Goal: Use online tool/utility: Utilize a website feature to perform a specific function

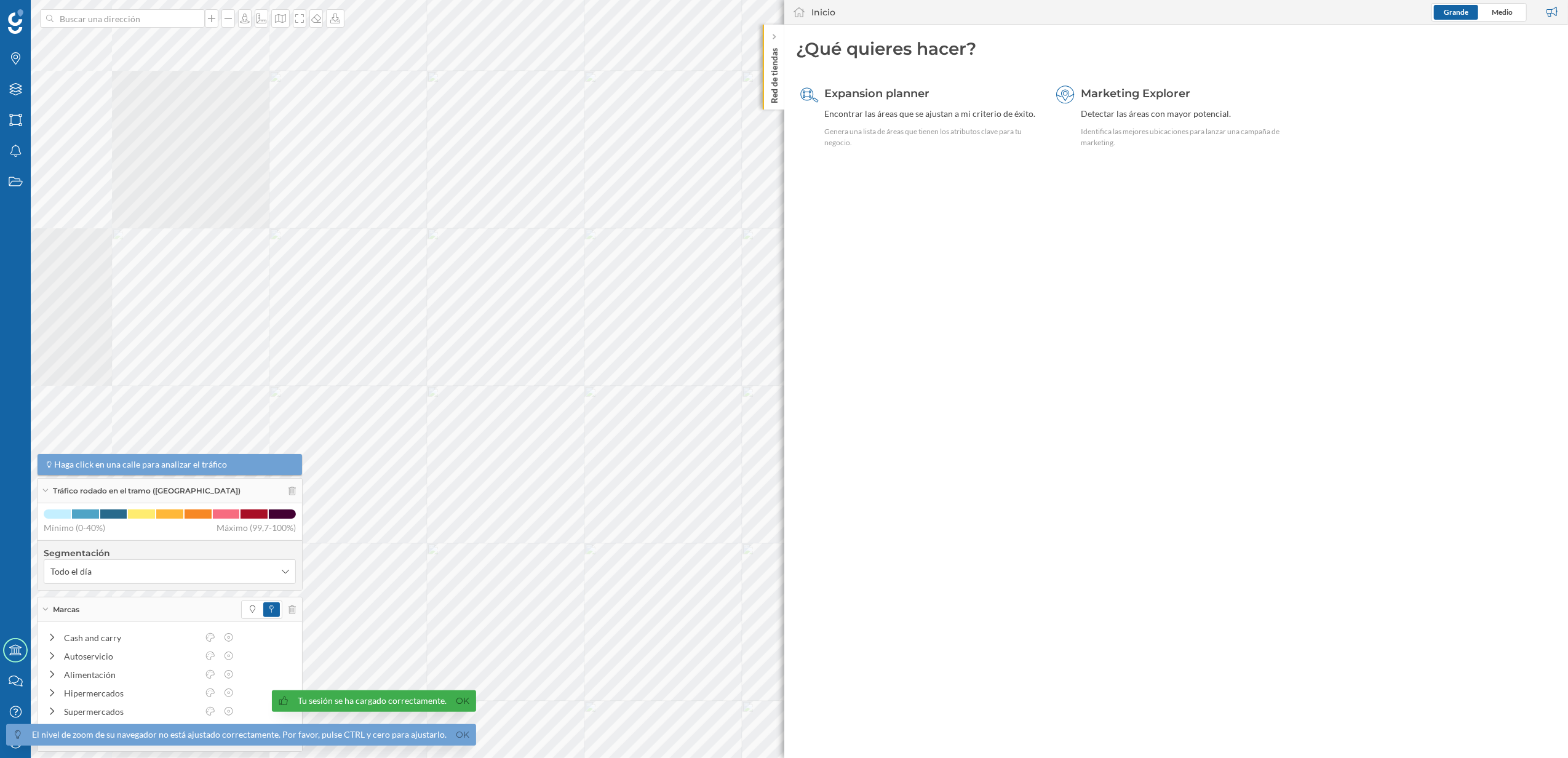
click at [770, 100] on p "Red de tiendas" at bounding box center [774, 73] width 12 height 60
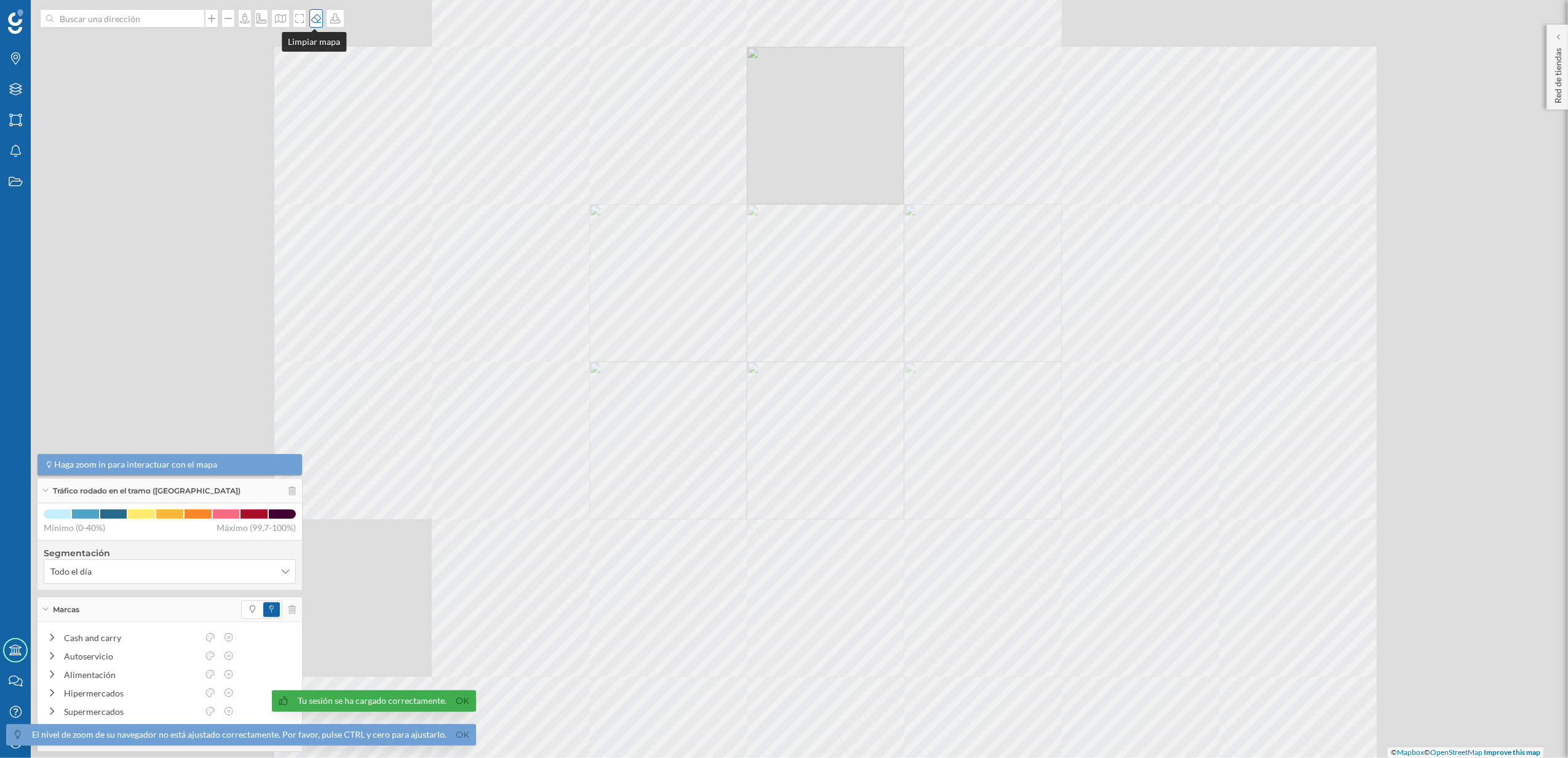
click at [312, 25] on div at bounding box center [317, 18] width 14 height 19
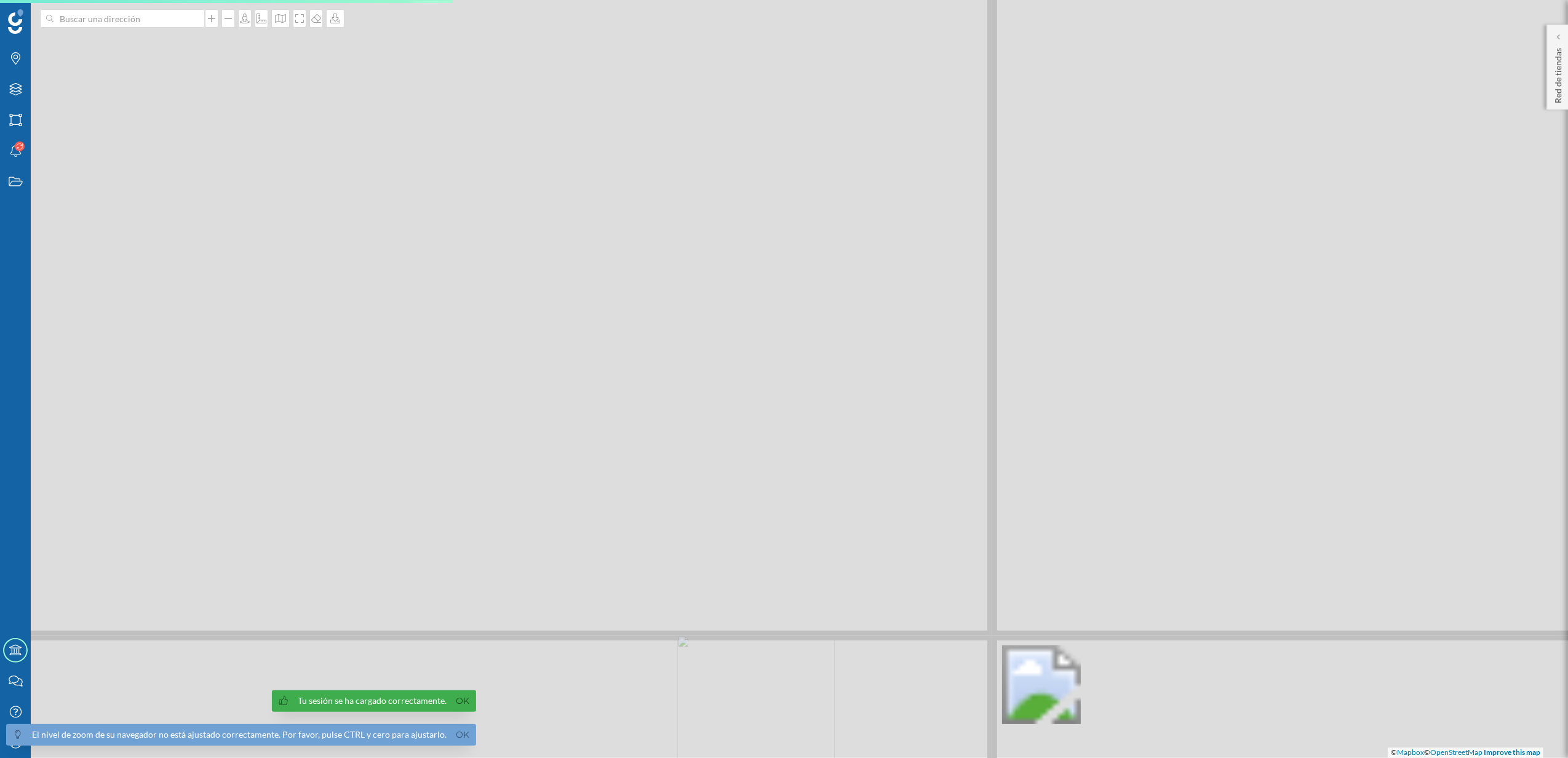
drag, startPoint x: 899, startPoint y: 112, endPoint x: 647, endPoint y: 437, distance: 411.3
click at [647, 437] on div "© Mapbox © OpenStreetMap Improve this map" at bounding box center [784, 379] width 1568 height 758
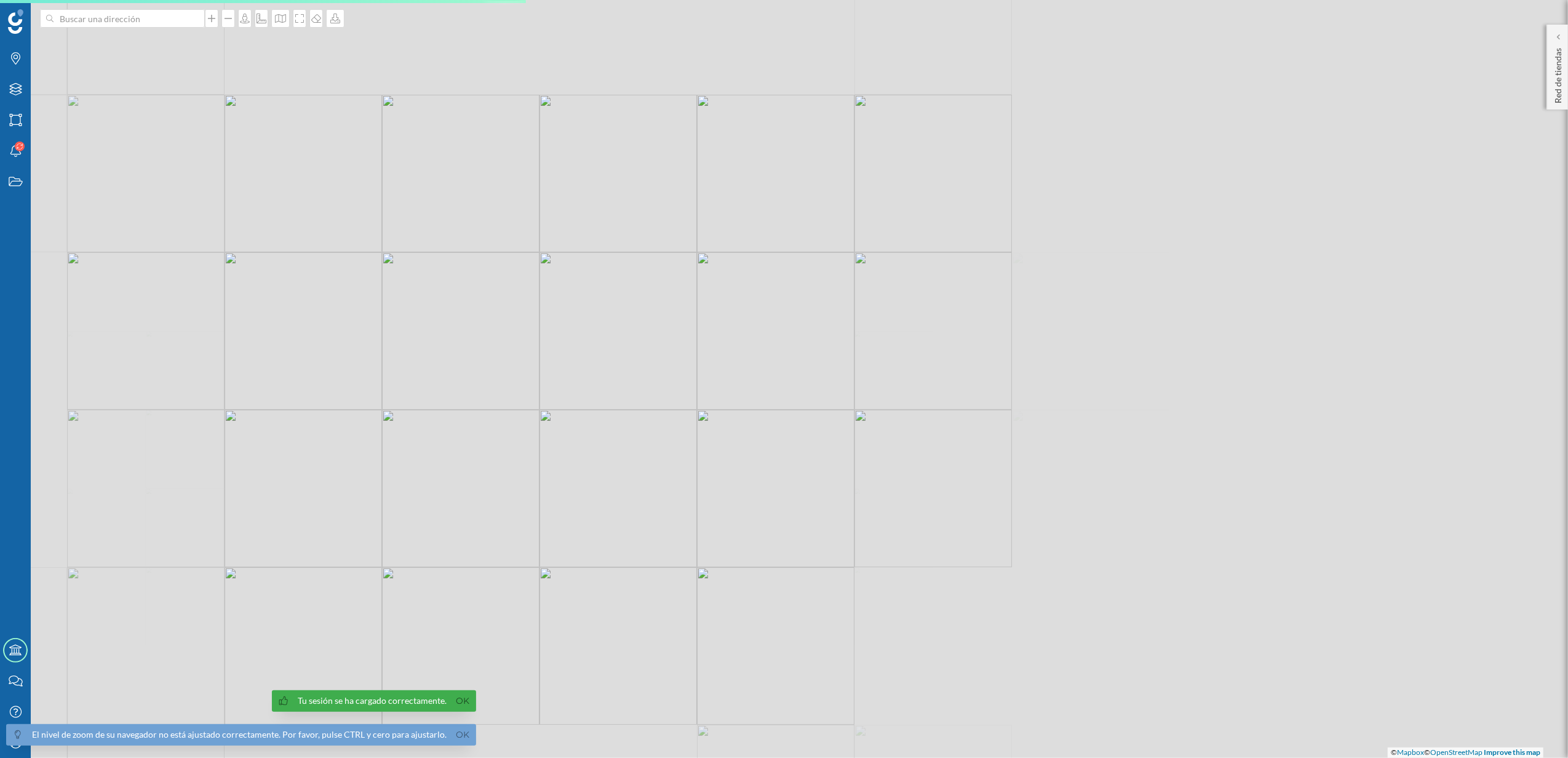
drag, startPoint x: 760, startPoint y: 342, endPoint x: 503, endPoint y: 387, distance: 260.9
click at [503, 387] on div "© Mapbox © OpenStreetMap Improve this map" at bounding box center [784, 379] width 1568 height 758
click at [14, 85] on icon "Capas" at bounding box center [16, 89] width 15 height 12
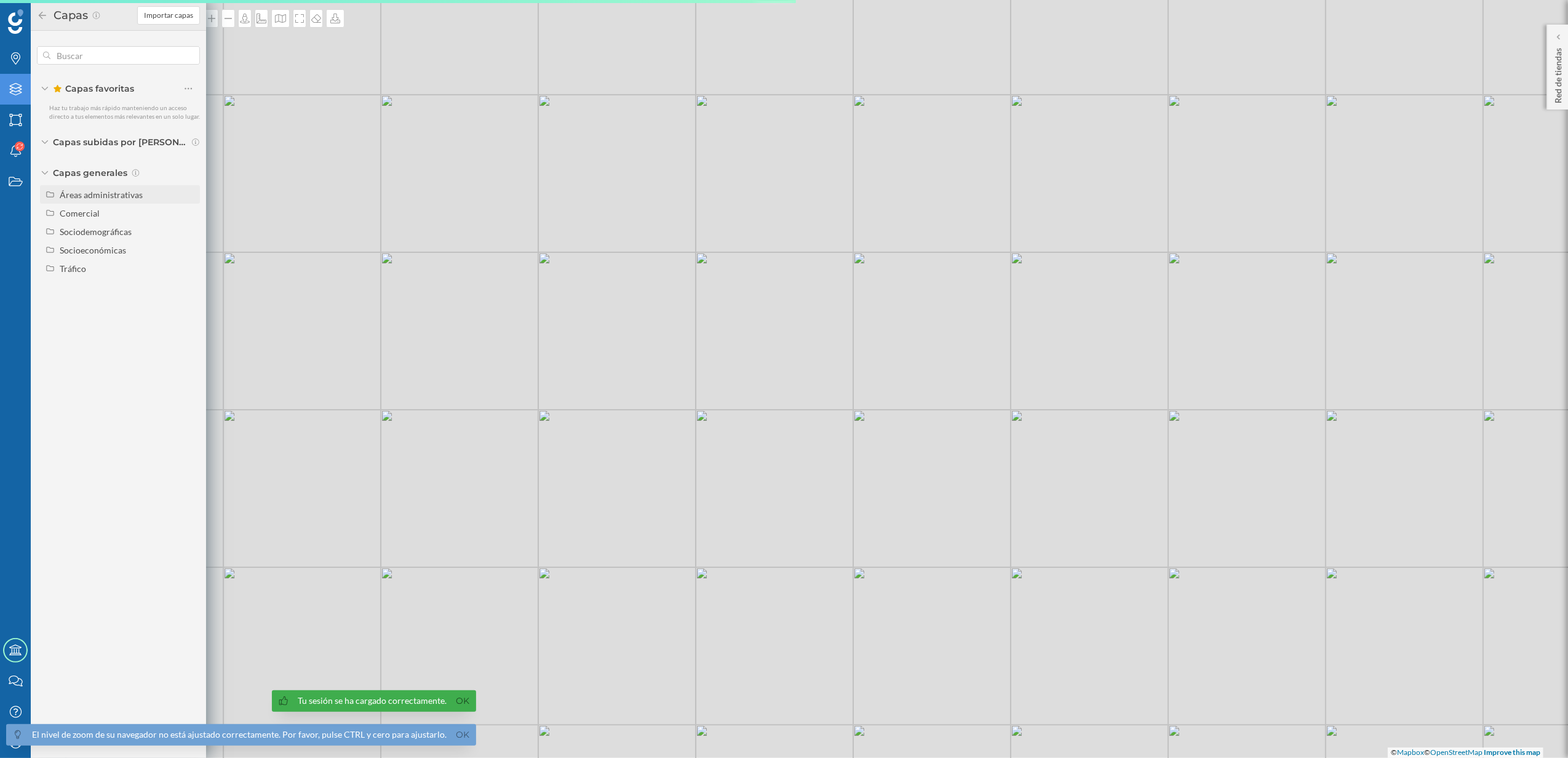
click at [101, 191] on div "Áreas administrativas" at bounding box center [101, 194] width 83 height 10
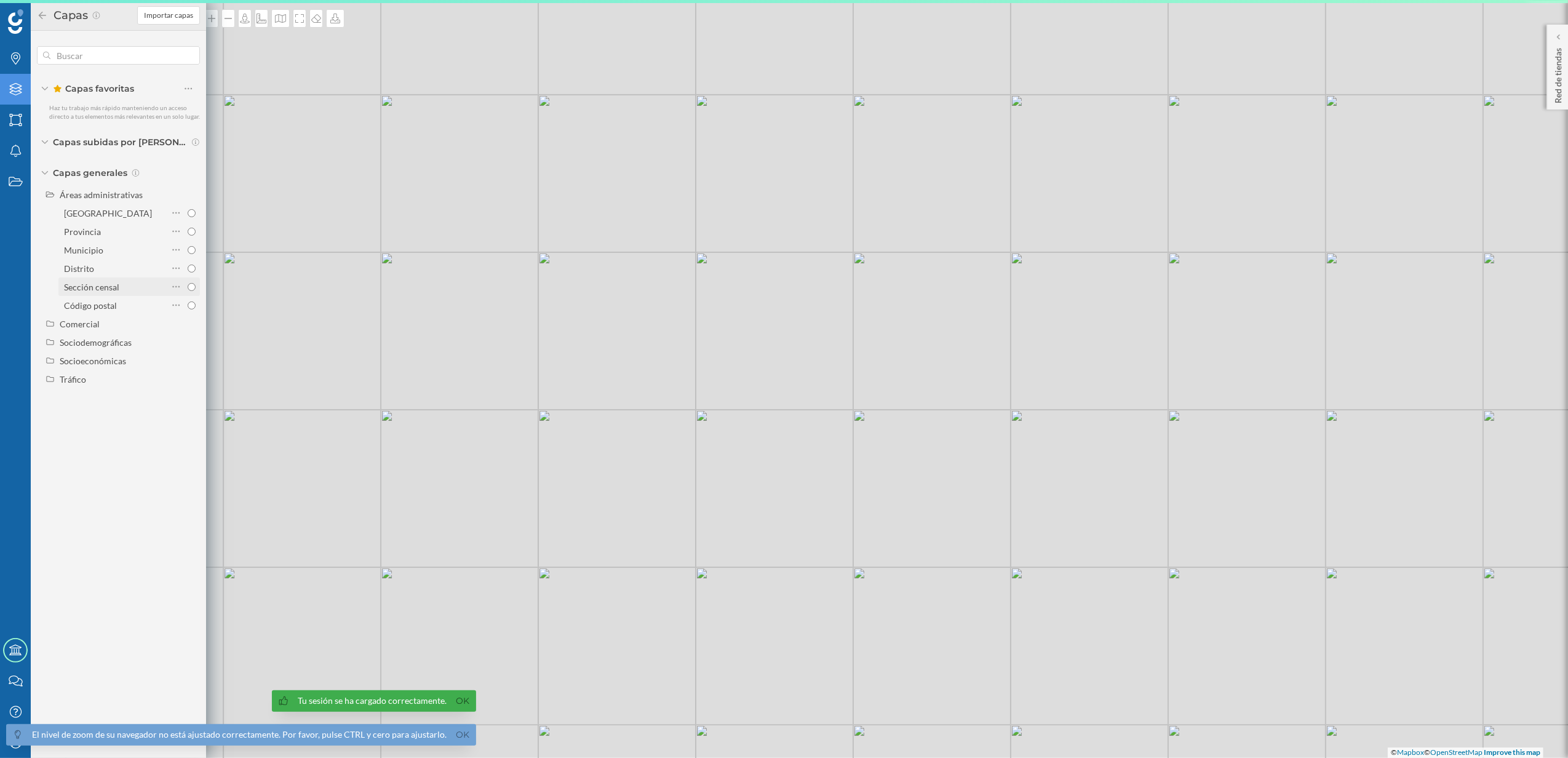
click at [193, 284] on input "Sección censal" at bounding box center [192, 287] width 8 height 8
radio input "true"
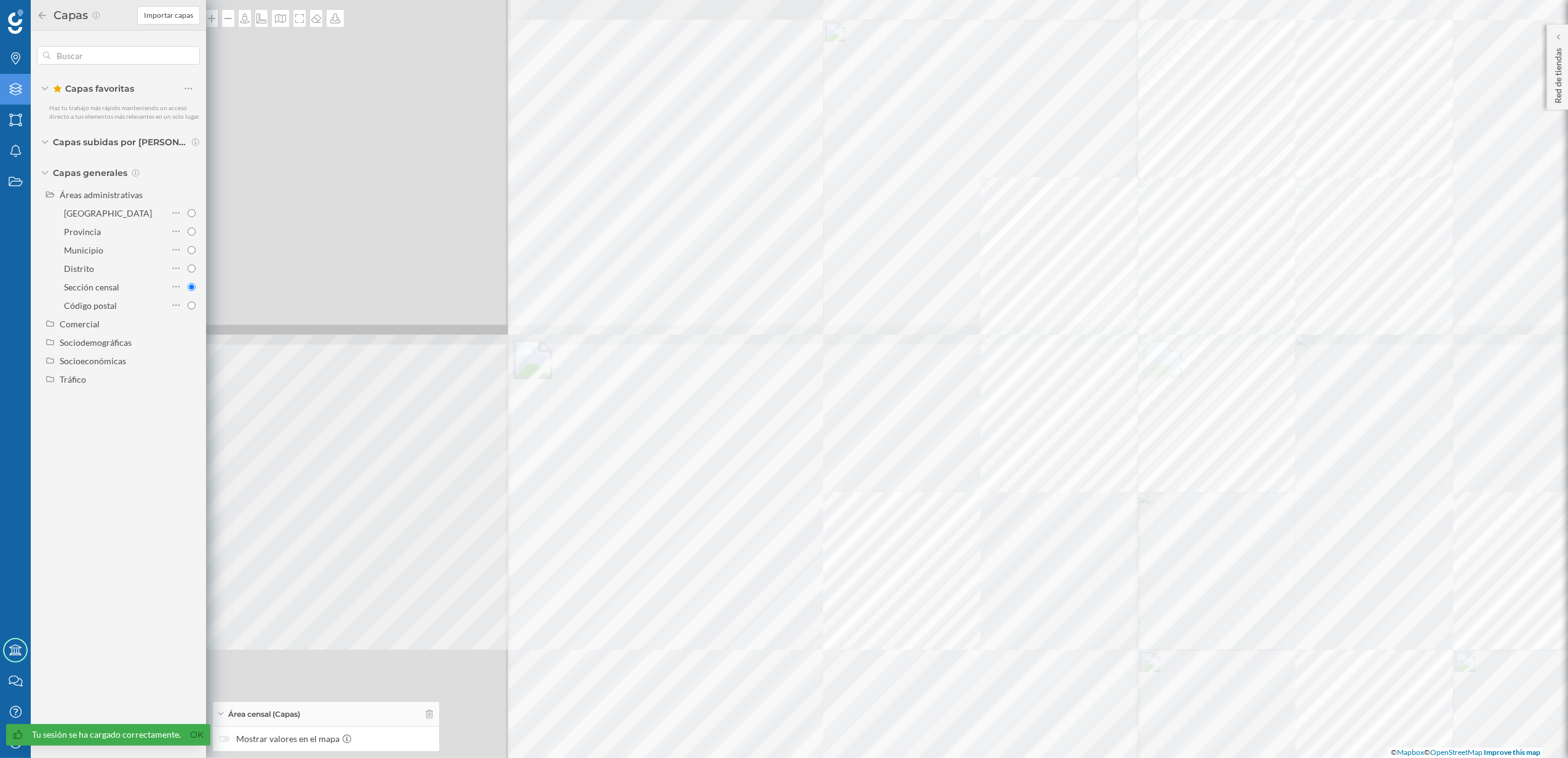
drag, startPoint x: 610, startPoint y: 397, endPoint x: 971, endPoint y: 365, distance: 362.4
click at [971, 365] on div "© Mapbox © OpenStreetMap Improve this map" at bounding box center [784, 379] width 1568 height 758
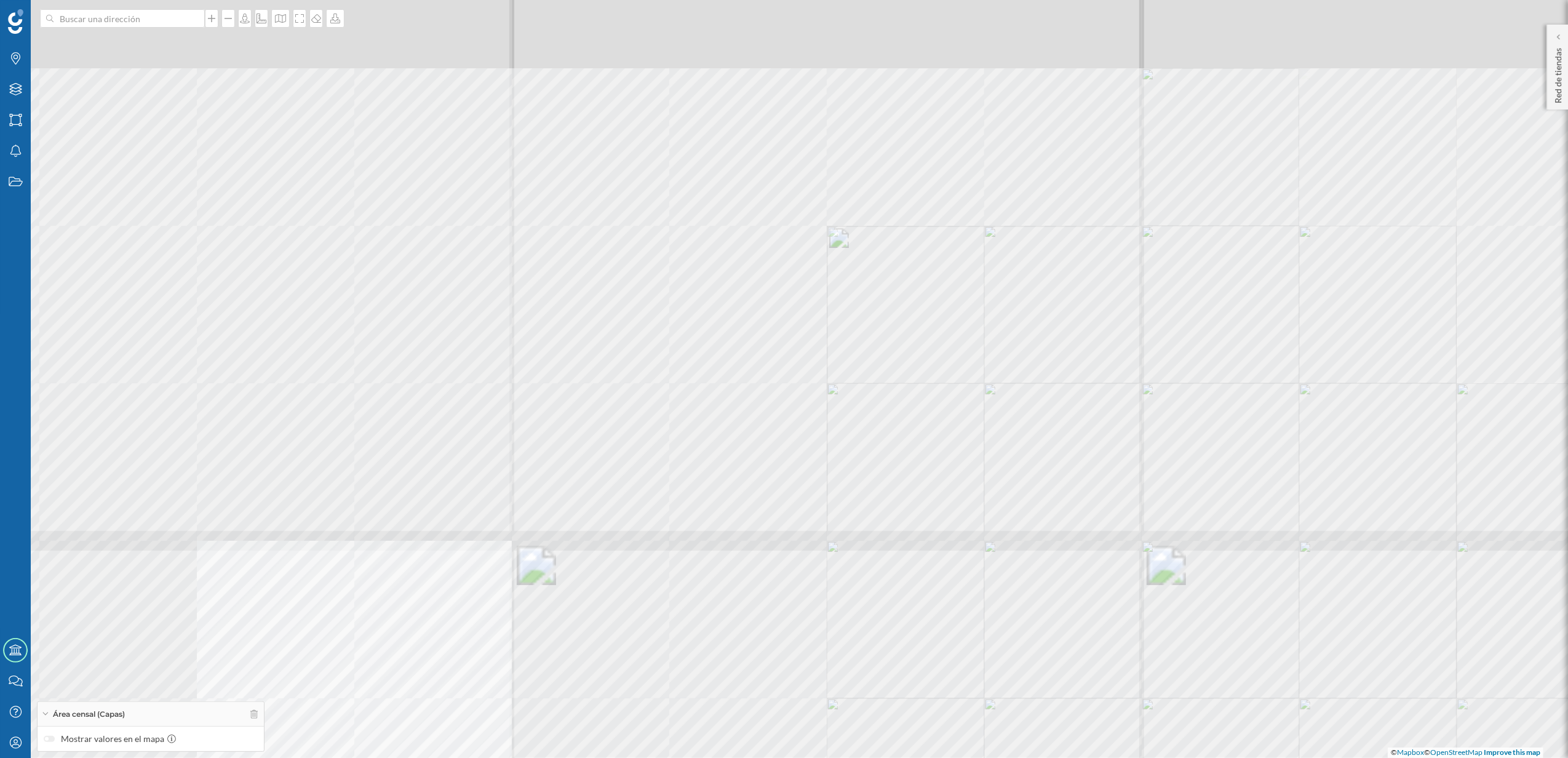
drag, startPoint x: 766, startPoint y: 198, endPoint x: 718, endPoint y: 396, distance: 203.7
click at [718, 396] on div "© Mapbox © OpenStreetMap Improve this map" at bounding box center [784, 379] width 1568 height 758
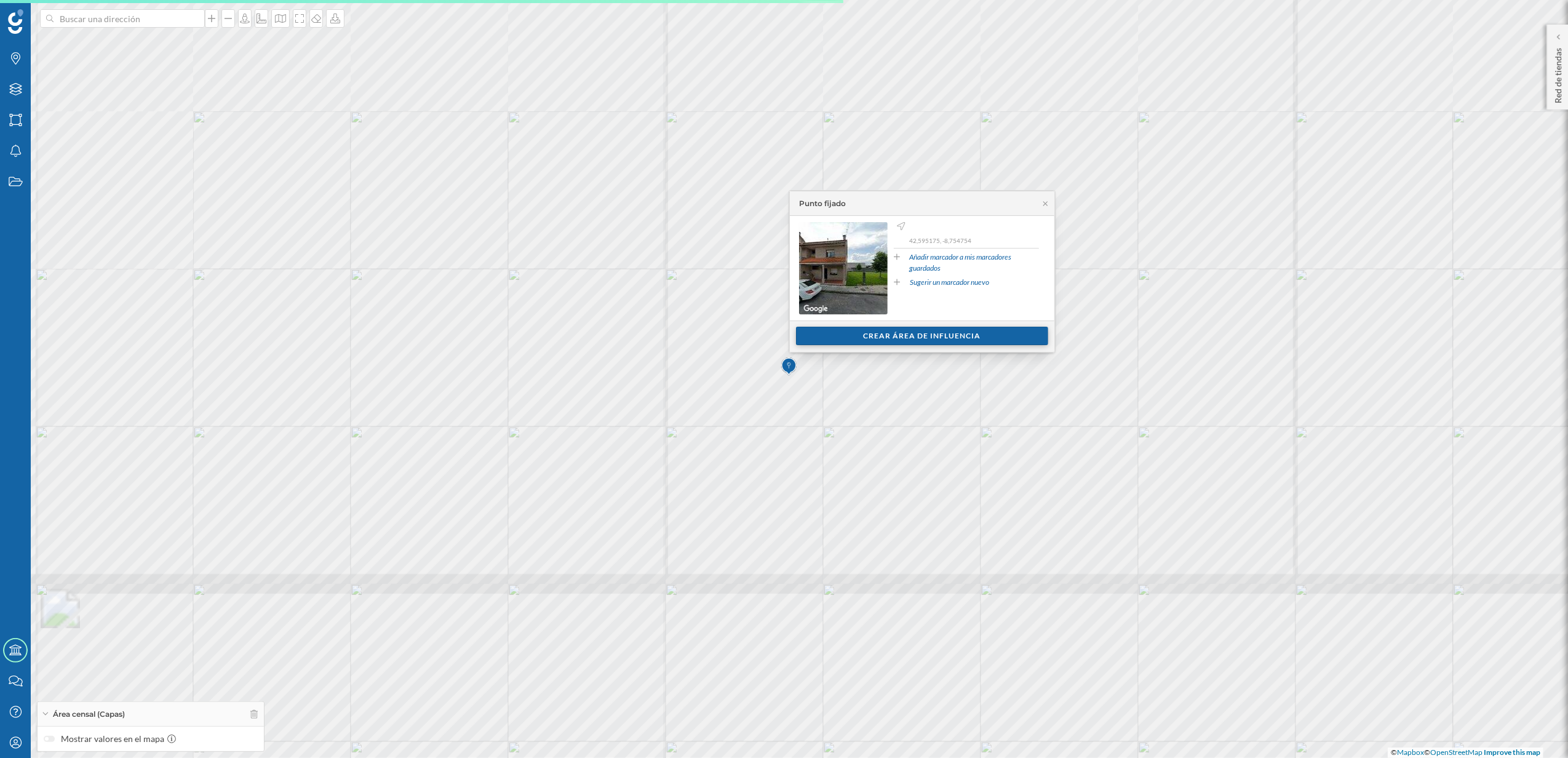
click at [939, 340] on div "Crear área de influencia" at bounding box center [922, 335] width 252 height 19
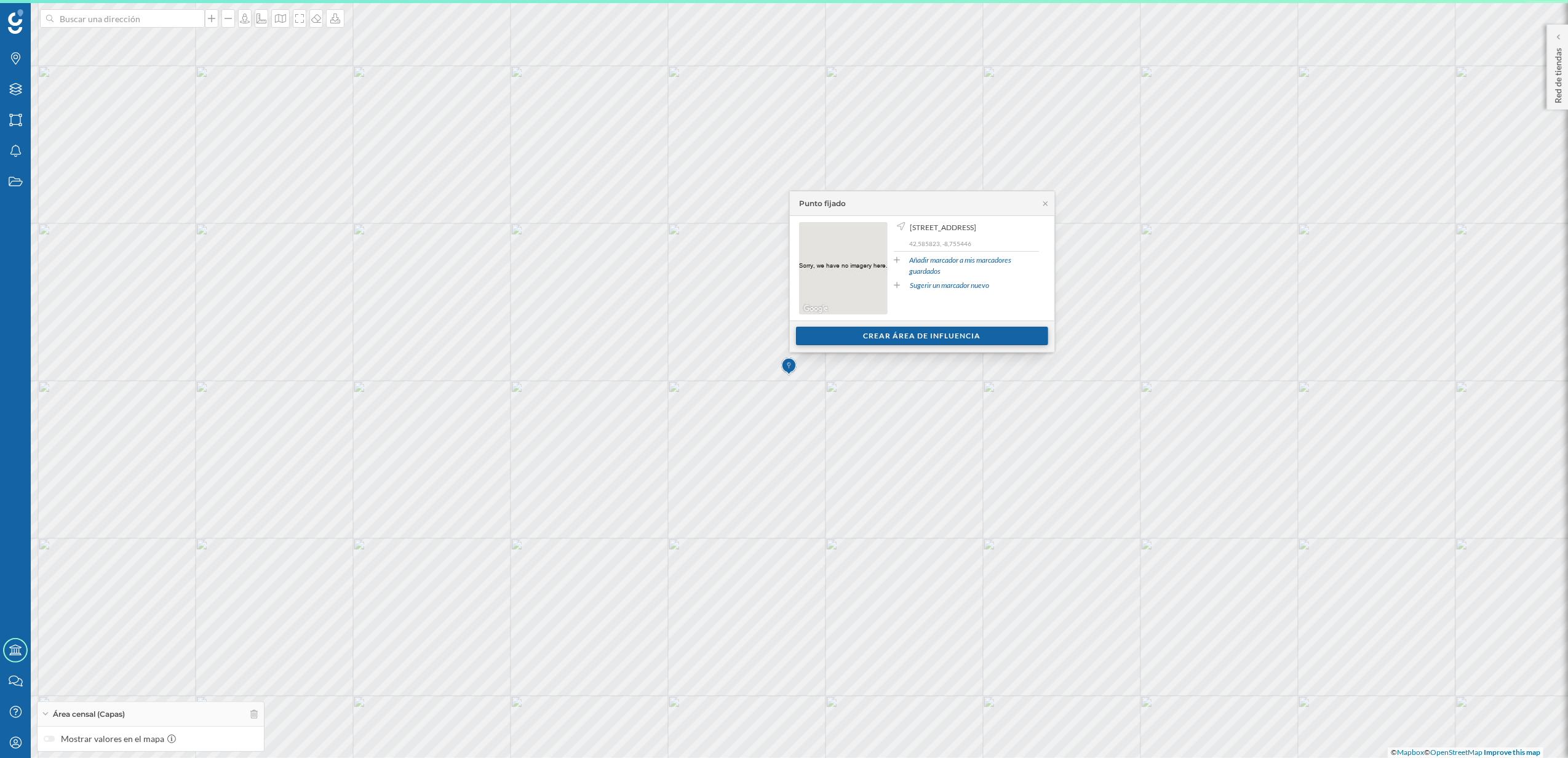
click at [921, 331] on div "Crear área de influencia" at bounding box center [922, 335] width 252 height 19
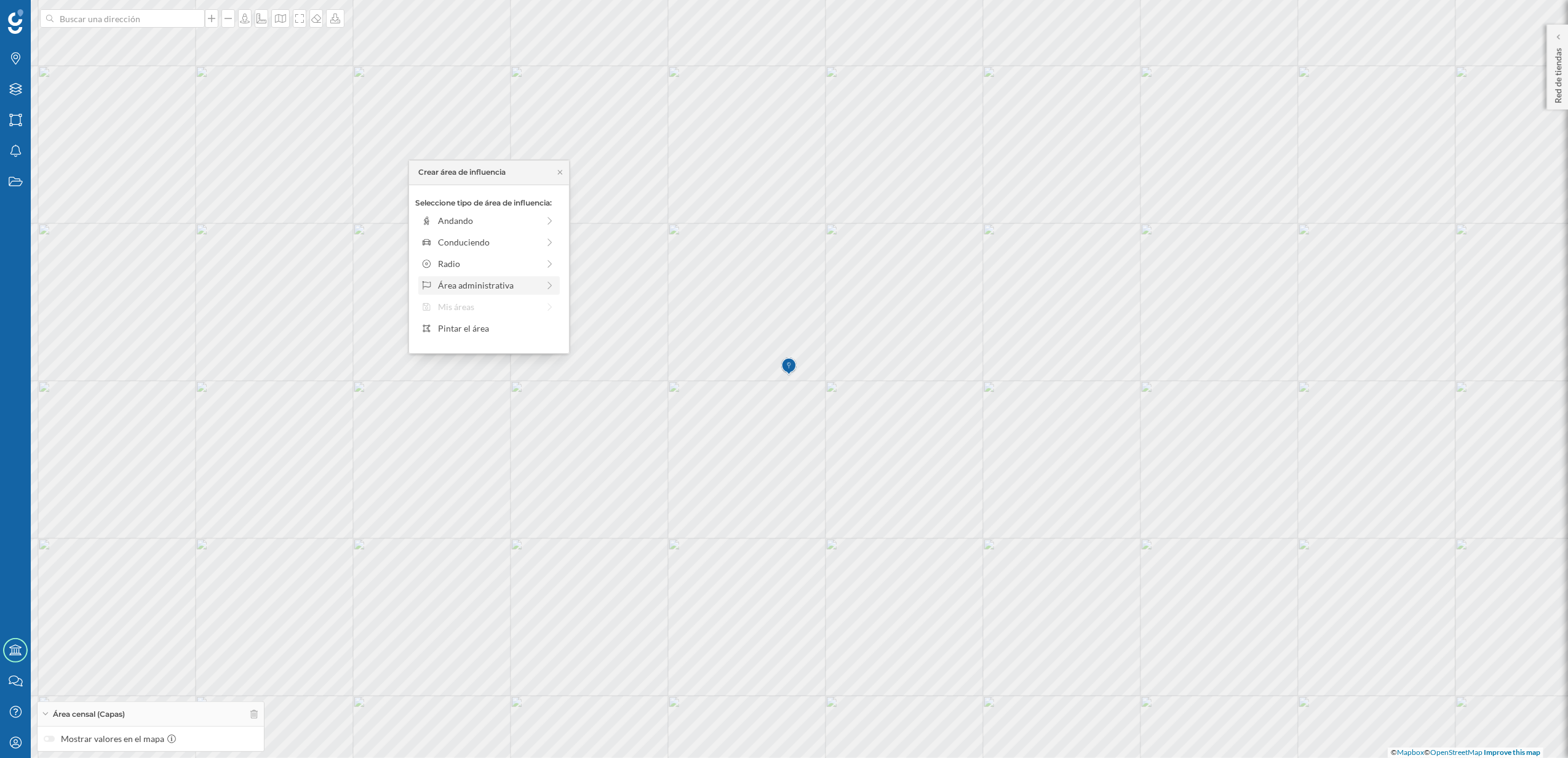
click at [491, 286] on div "Área administrativa" at bounding box center [487, 285] width 100 height 13
click at [461, 265] on div "Municipio" at bounding box center [498, 264] width 121 height 13
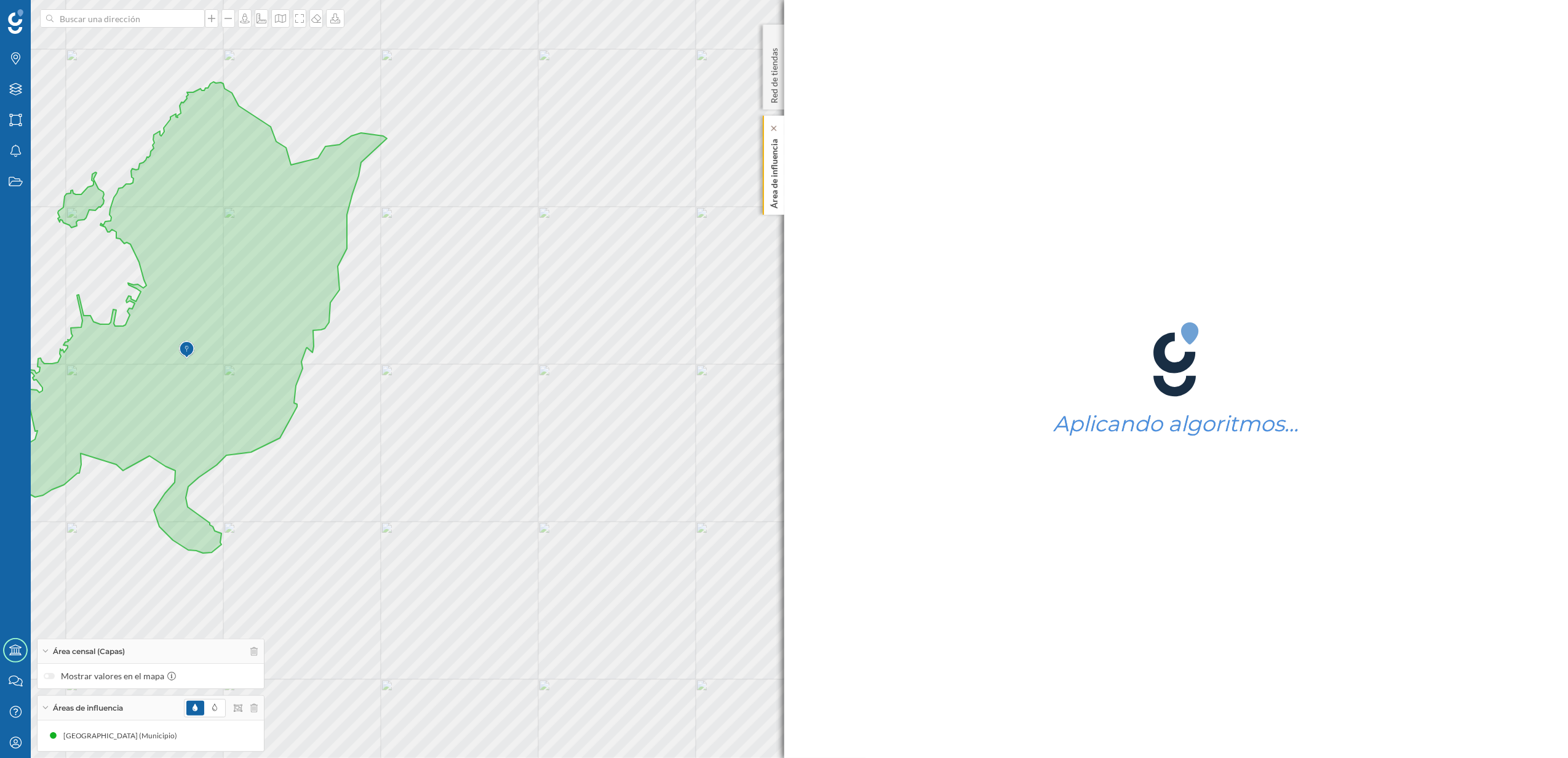
click at [769, 203] on p "Área de influencia" at bounding box center [774, 172] width 12 height 75
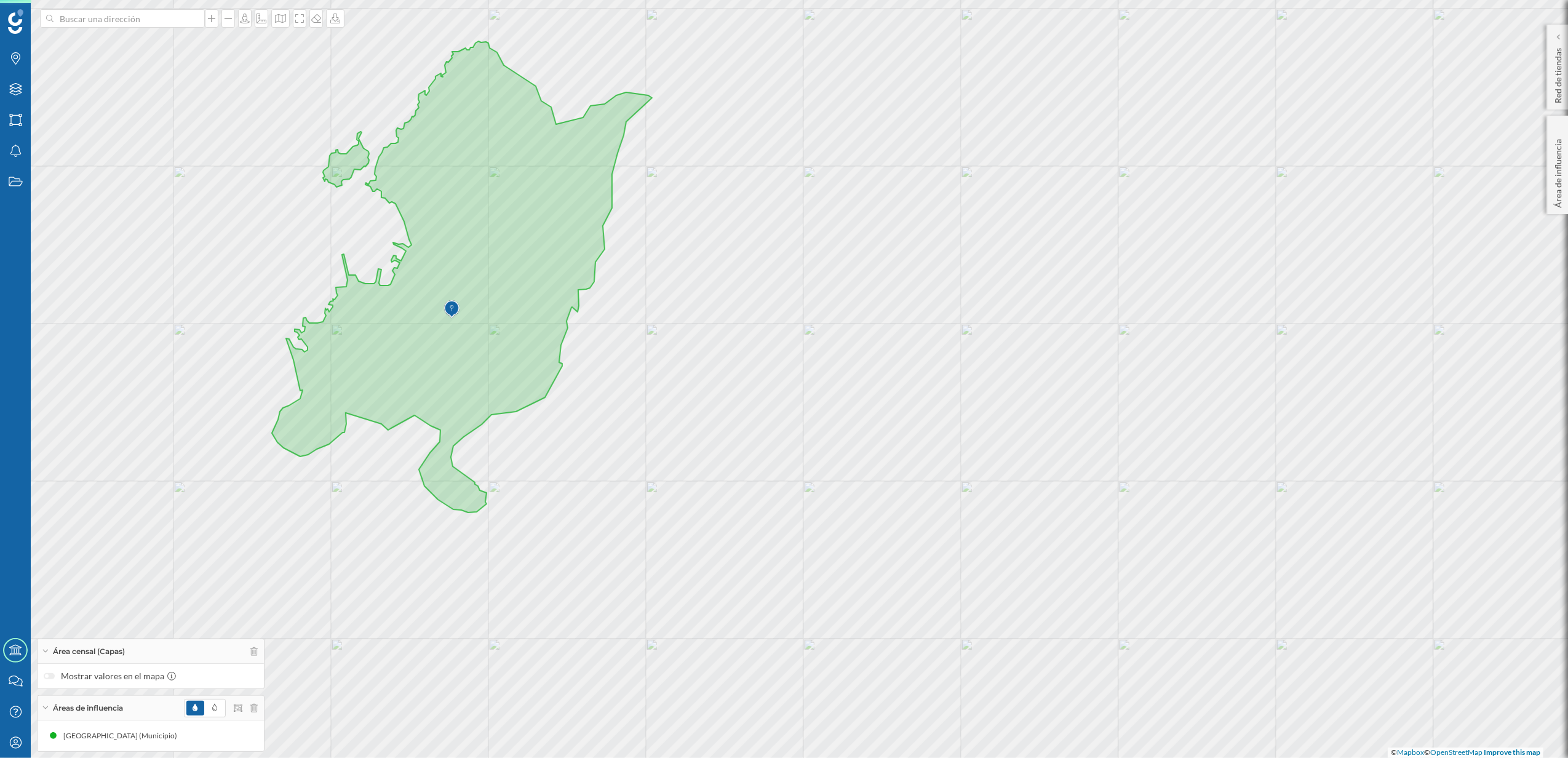
drag, startPoint x: 565, startPoint y: 483, endPoint x: 1135, endPoint y: 441, distance: 571.5
click at [1135, 441] on div "© Mapbox © OpenStreetMap Improve this map" at bounding box center [784, 379] width 1568 height 758
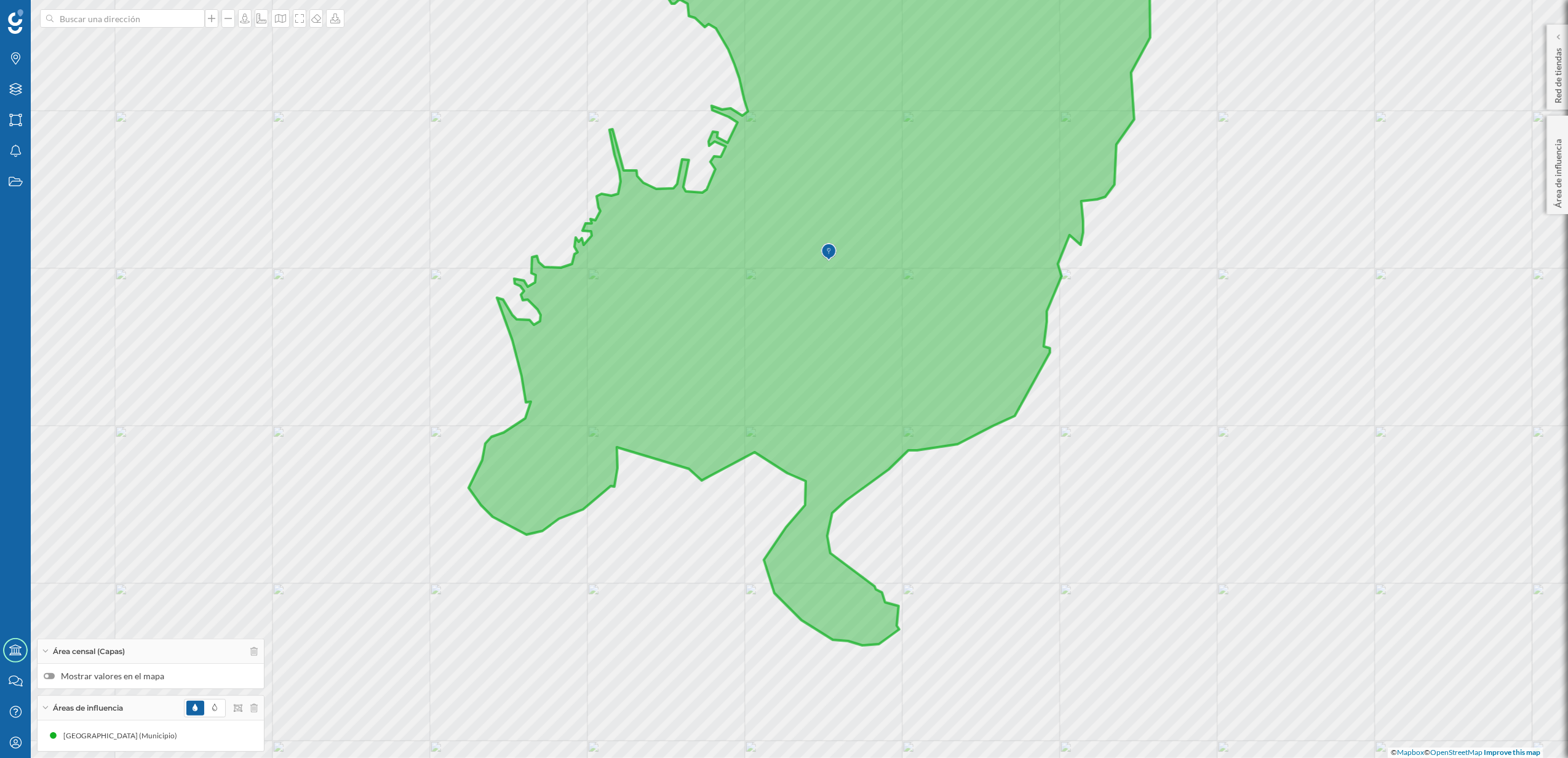
click at [54, 676] on div at bounding box center [49, 676] width 11 height 6
click at [0, 0] on input "Mostrar valores en el mapa" at bounding box center [0, 0] width 0 height 0
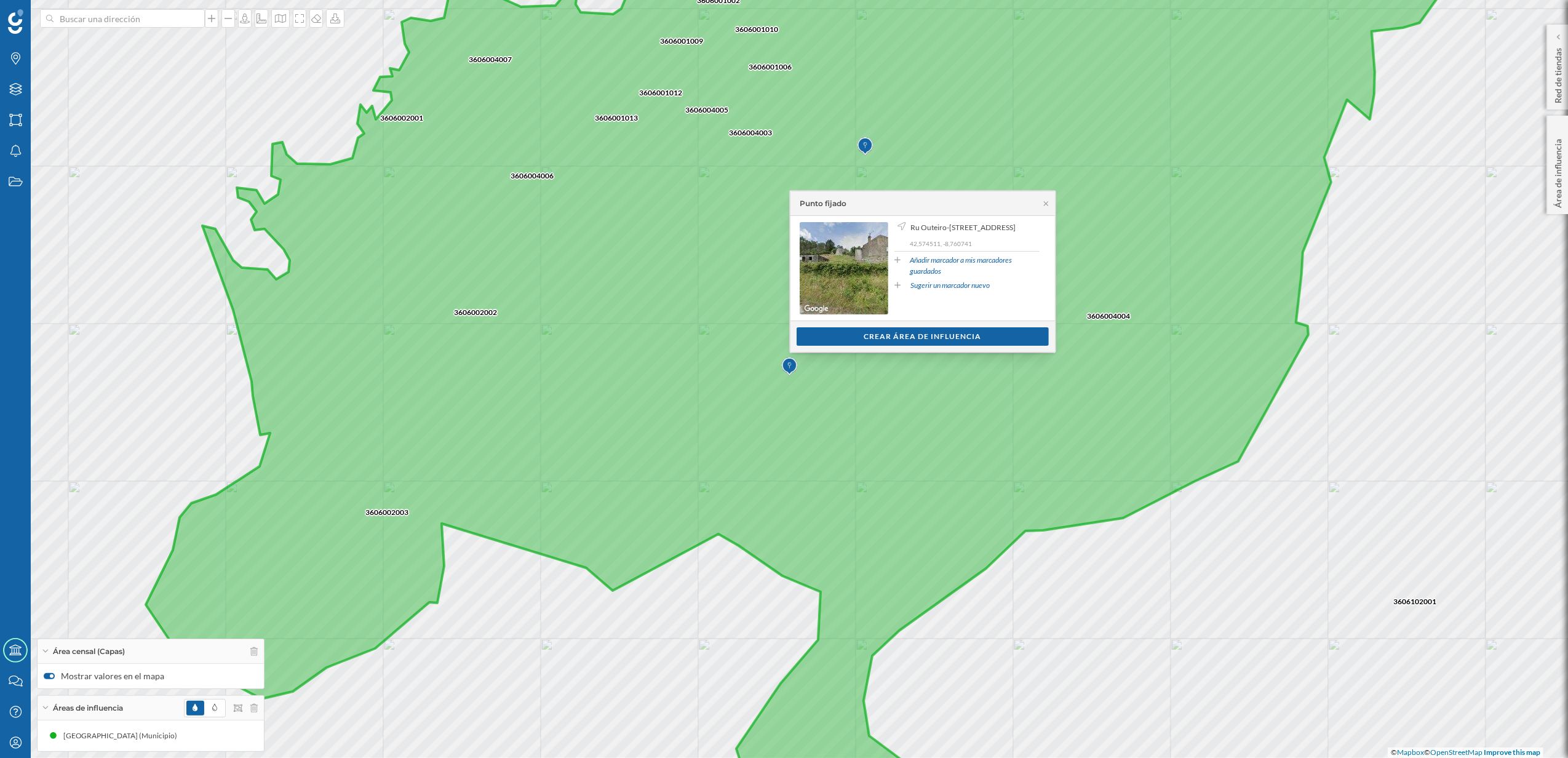
click at [844, 338] on div "Crear área de influencia" at bounding box center [922, 336] width 252 height 19
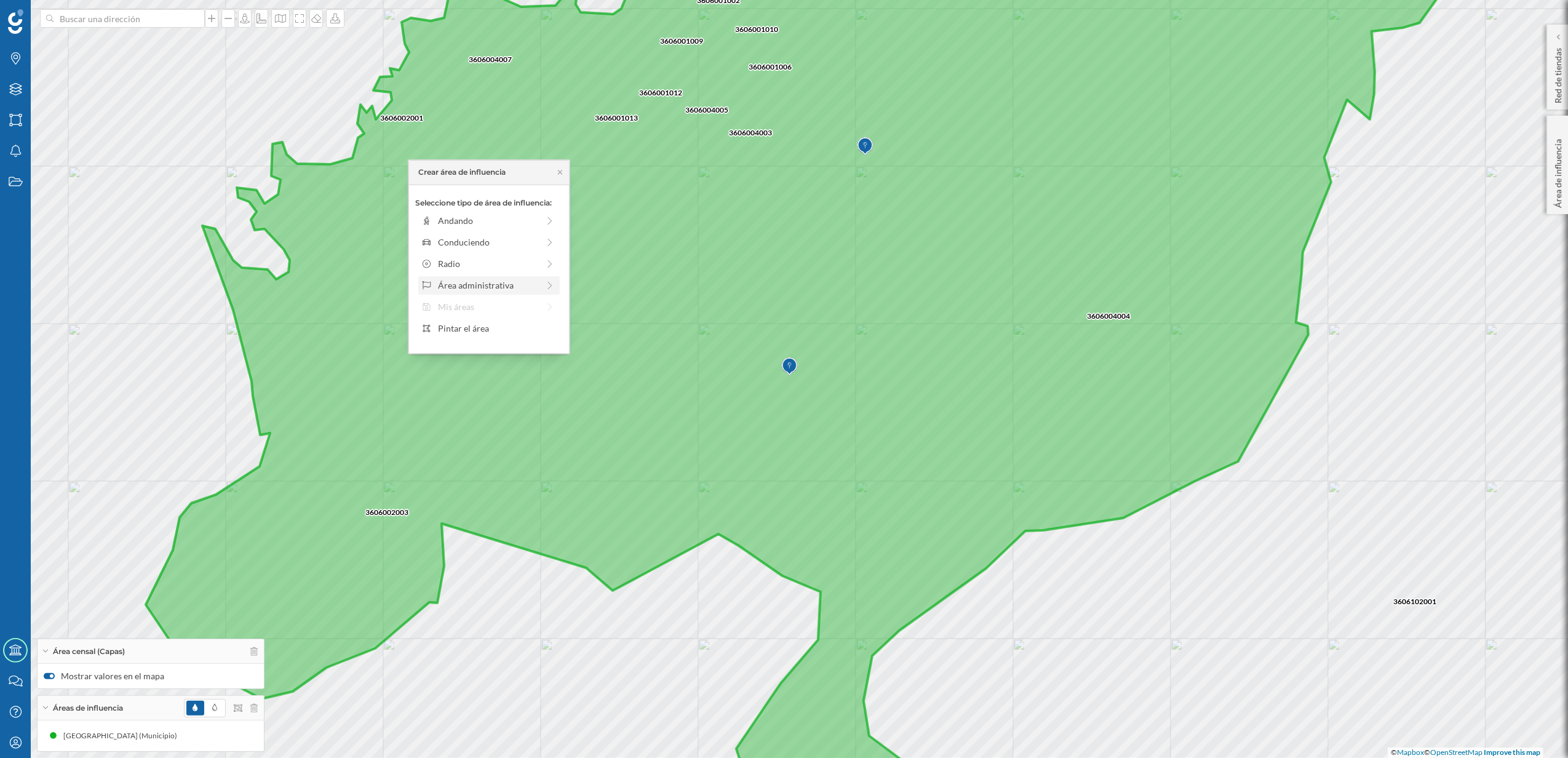
click at [492, 288] on div "Área administrativa" at bounding box center [487, 285] width 100 height 13
click at [470, 308] on div "Sección censal" at bounding box center [498, 306] width 121 height 13
